Goal: Information Seeking & Learning: Understand process/instructions

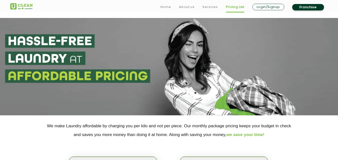
scroll to position [95, 0]
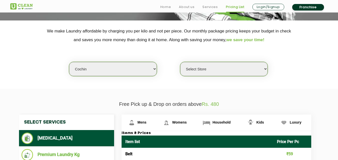
select select "149"
click at [69, 62] on select "Select city [GEOGRAPHIC_DATA] [GEOGRAPHIC_DATA] [GEOGRAPHIC_DATA] [GEOGRAPHIC_D…" at bounding box center [113, 69] width 88 height 14
select select "0"
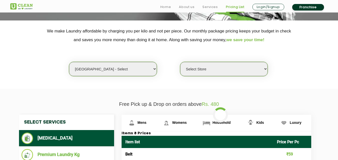
click at [99, 73] on select "Select city [GEOGRAPHIC_DATA] [GEOGRAPHIC_DATA] [GEOGRAPHIC_DATA] [GEOGRAPHIC_D…" at bounding box center [113, 69] width 88 height 14
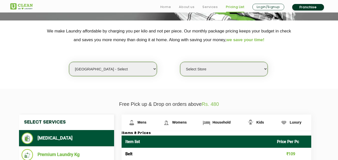
select select "166"
click at [69, 62] on select "Select city [GEOGRAPHIC_DATA] [GEOGRAPHIC_DATA] [GEOGRAPHIC_DATA] [GEOGRAPHIC_D…" at bounding box center [113, 69] width 88 height 14
select select "0"
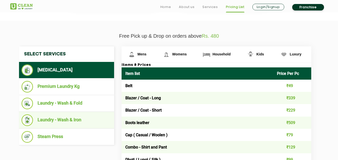
scroll to position [168, 0]
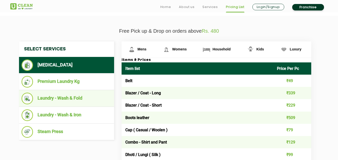
click at [65, 96] on li "Laundry - Wash & Fold" at bounding box center [67, 99] width 90 height 12
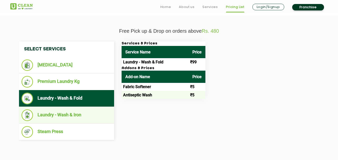
click at [87, 116] on li "Laundry - Wash & Iron" at bounding box center [67, 116] width 90 height 12
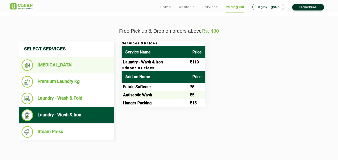
click at [68, 66] on li "[MEDICAL_DATA]" at bounding box center [67, 66] width 90 height 12
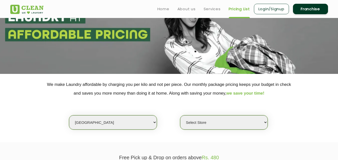
scroll to position [0, 0]
